Goal: Check status

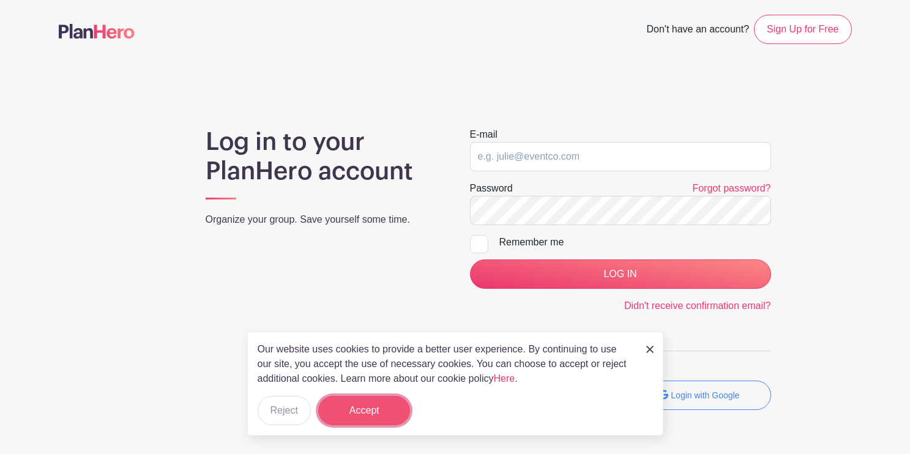
click at [357, 409] on button "Accept" at bounding box center [364, 410] width 92 height 29
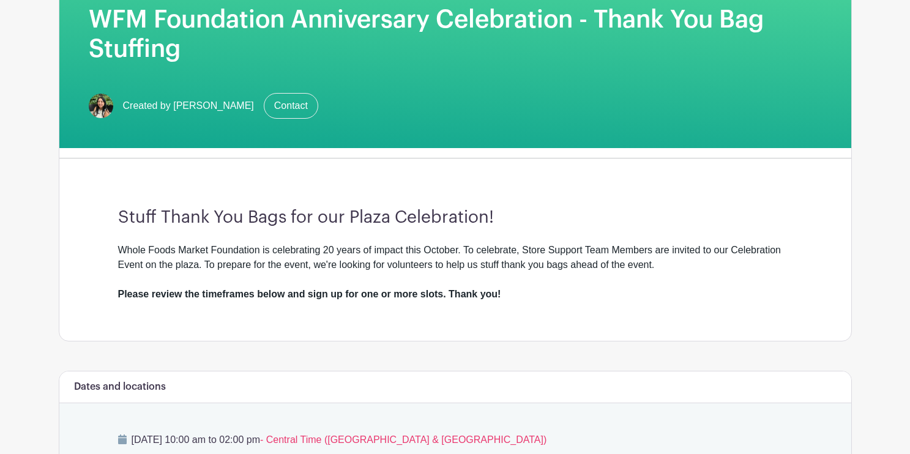
scroll to position [209, 0]
